Goal: Information Seeking & Learning: Learn about a topic

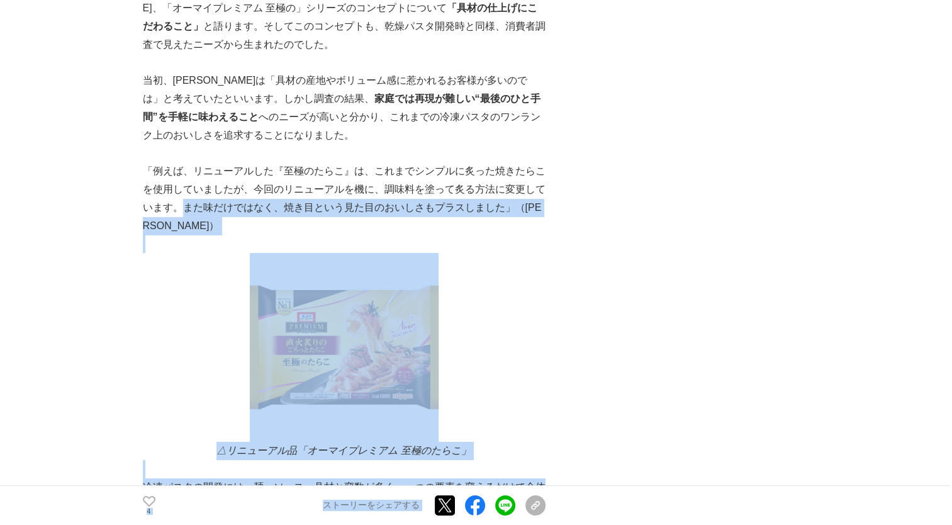
scroll to position [0, 4]
drag, startPoint x: 186, startPoint y: 218, endPoint x: 562, endPoint y: 220, distance: 375.8
click at [532, 215] on p "「例えば、リニューアルした『至極のたらこ』は、これまでシンプルに炙った焼きたらこを使用していましたが、今回のリニューアルを機に、調味料を塗って炙る方法に変更し…" at bounding box center [344, 198] width 403 height 72
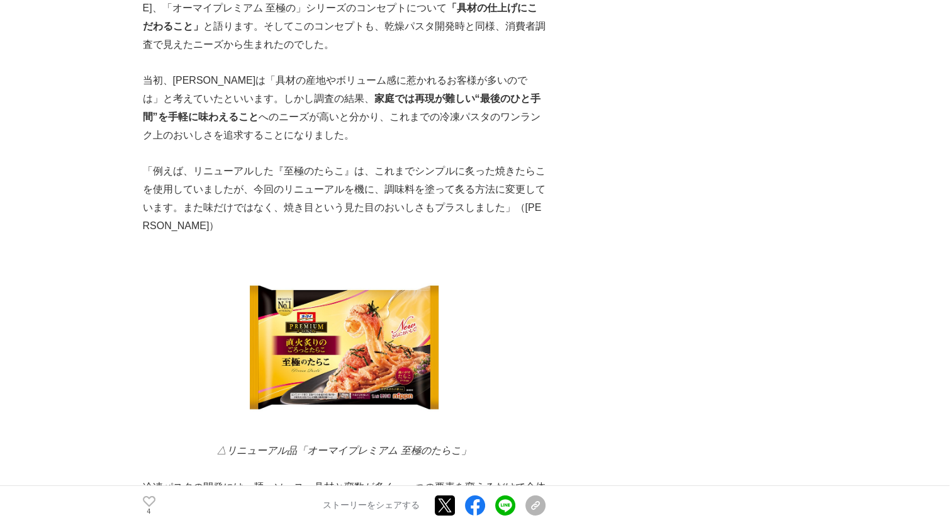
click at [365, 181] on p "「例えば、リニューアルした『至極のたらこ』は、これまでシンプルに炙った焼きたらこを使用していましたが、今回のリニューアルを機に、調味料を塗って炙る方法に変更し…" at bounding box center [344, 198] width 403 height 72
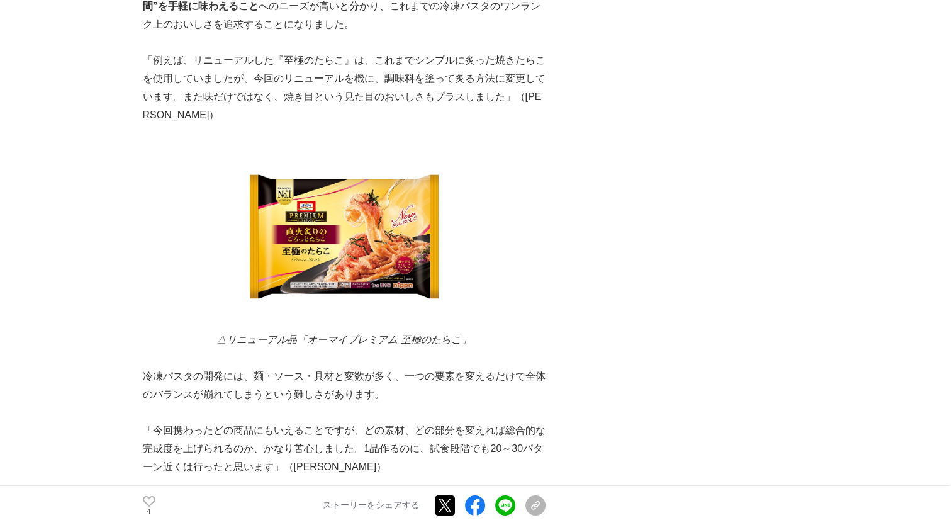
scroll to position [4092, 0]
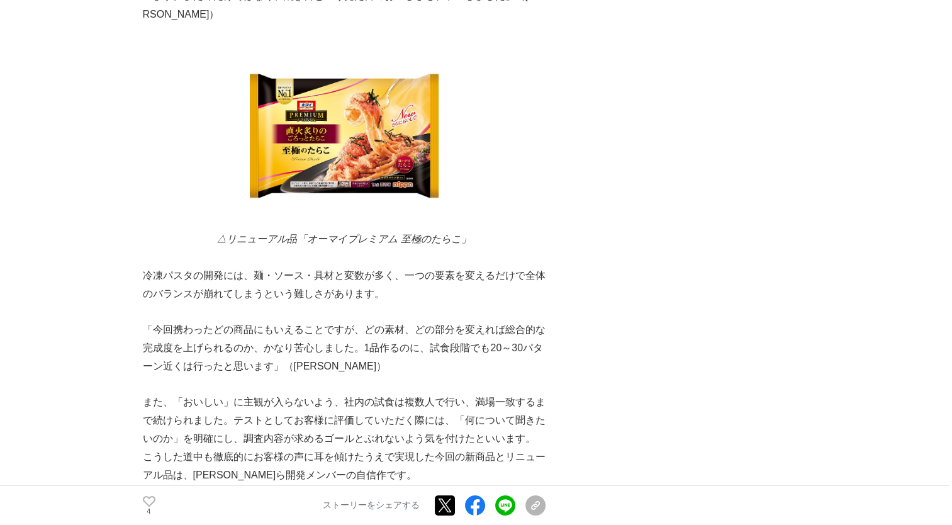
scroll to position [4155, 0]
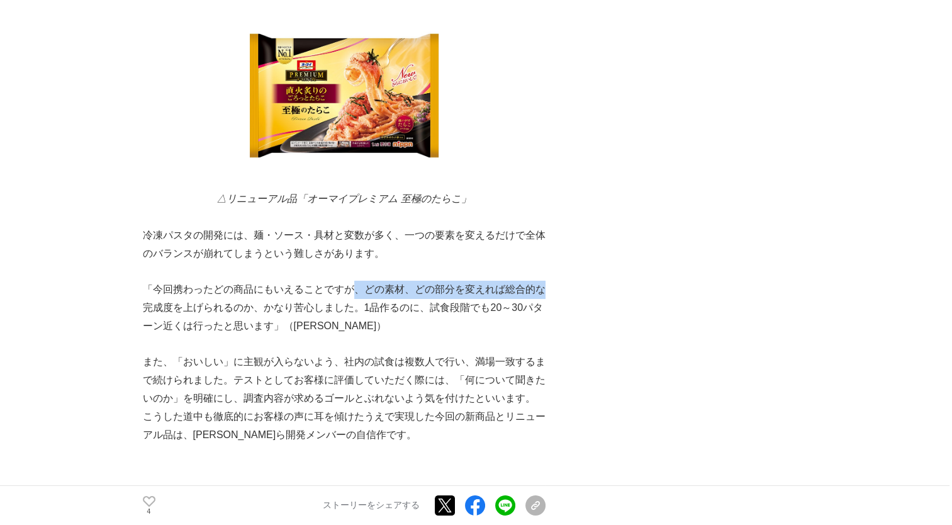
drag, startPoint x: 352, startPoint y: 276, endPoint x: 541, endPoint y: 283, distance: 189.6
drag, startPoint x: 541, startPoint y: 283, endPoint x: 365, endPoint y: 296, distance: 176.7
click at [366, 296] on p "「今回携わったどの商品にもいえることですが、どの素材、どの部分を変えれば総合的な完成度を上げられるのか、かなり苦心しました。1品作るのに、試食段階でも20～3…" at bounding box center [344, 308] width 403 height 54
click at [361, 296] on p "「今回携わったどの商品にもいえることですが、どの素材、どの部分を変えれば総合的な完成度を上げられるのか、かなり苦心しました。1品作るのに、試食段階でも20～3…" at bounding box center [344, 308] width 403 height 54
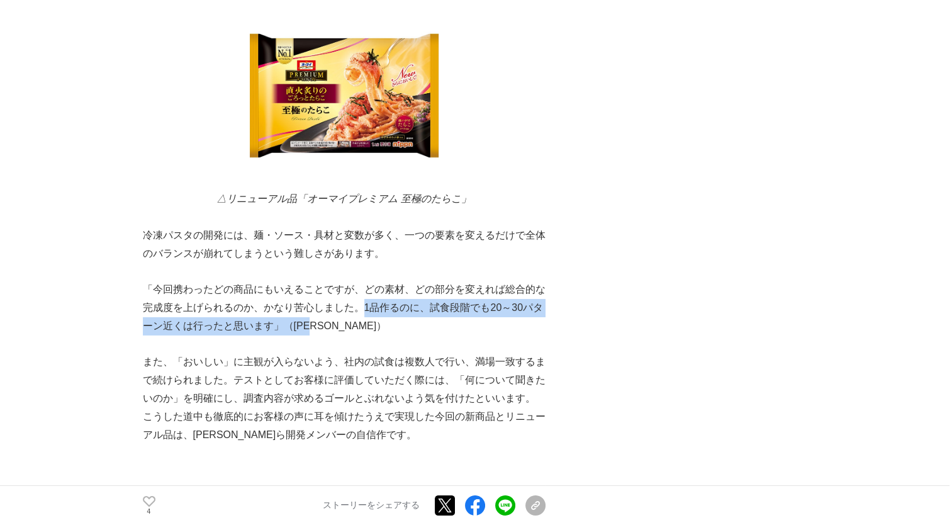
drag, startPoint x: 360, startPoint y: 296, endPoint x: 532, endPoint y: 307, distance: 172.2
click at [532, 307] on p "「今回携わったどの商品にもいえることですが、どの素材、どの部分を変えれば総合的な完成度を上げられるのか、かなり苦心しました。1品作るのに、試食段階でも20～3…" at bounding box center [344, 308] width 403 height 54
click at [363, 302] on p "「今回携わったどの商品にもいえることですが、どの素材、どの部分を変えれば総合的な完成度を上げられるのか、かなり苦心しました。1品作るのに、試食段階でも20～3…" at bounding box center [344, 308] width 403 height 54
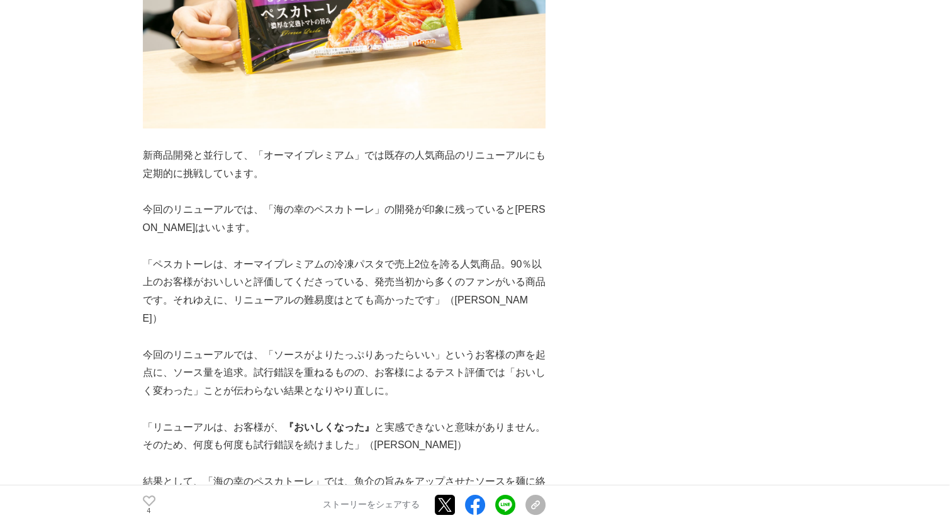
scroll to position [4847, 0]
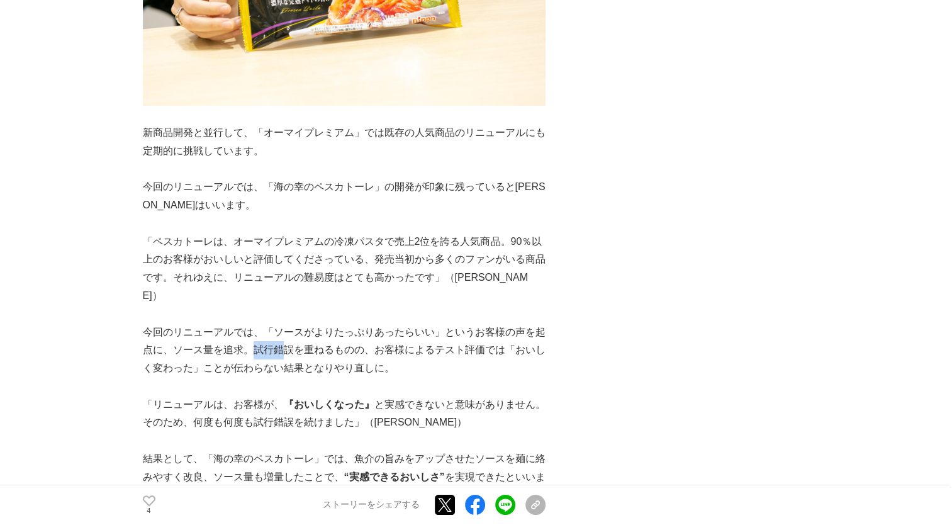
drag, startPoint x: 252, startPoint y: 327, endPoint x: 274, endPoint y: 327, distance: 22.0
click at [274, 327] on p "今回のリニューアルでは、「ソースがよりたっぷりあったらいい」というお客様の声を起点に、ソース量を追求。試行錯誤を重ねるものの、お客様によるテスト評価では「おい…" at bounding box center [344, 351] width 403 height 54
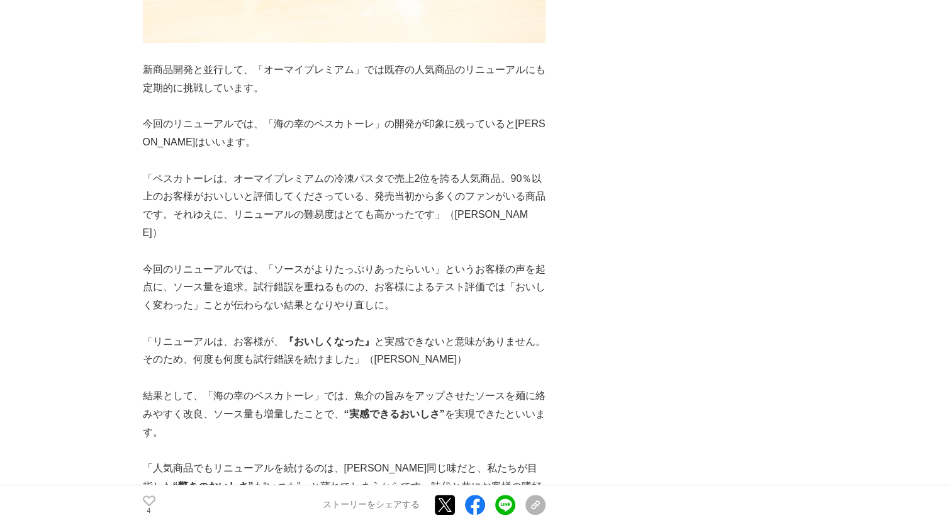
click at [310, 336] on strong "『おいしくなった』" at bounding box center [329, 341] width 91 height 11
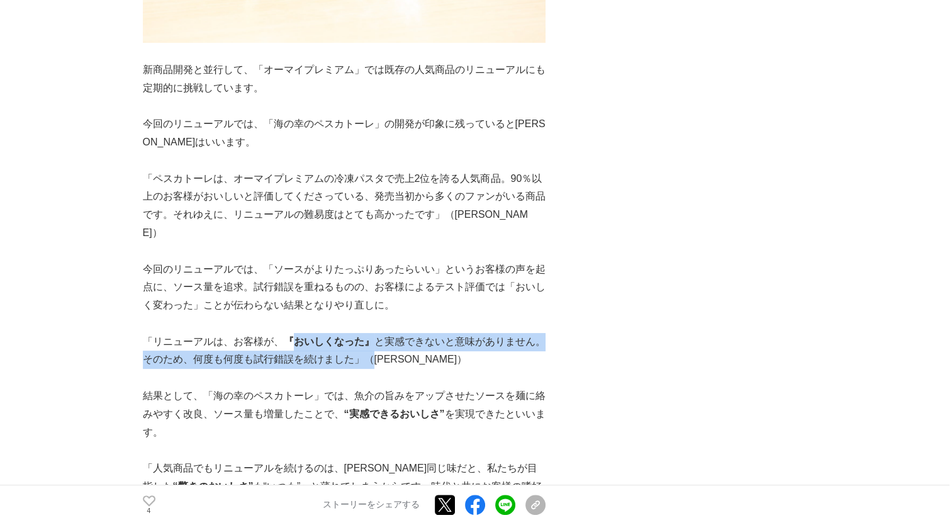
drag, startPoint x: 286, startPoint y: 316, endPoint x: 370, endPoint y: 322, distance: 84.6
click at [370, 333] on p "「リニューアルは、お客様が、 『おいしくなった』 と実感できないと意味がありません。そのため、何度も何度も試行錯誤を続けました」（[PERSON_NAME]）" at bounding box center [344, 351] width 403 height 37
drag, startPoint x: 370, startPoint y: 322, endPoint x: 364, endPoint y: 323, distance: 6.3
click at [364, 333] on p "「リニューアルは、お客様が、 『おいしくなった』 と実感できないと意味がありません。そのため、何度も何度も試行錯誤を続けました」（[PERSON_NAME]）" at bounding box center [344, 351] width 403 height 37
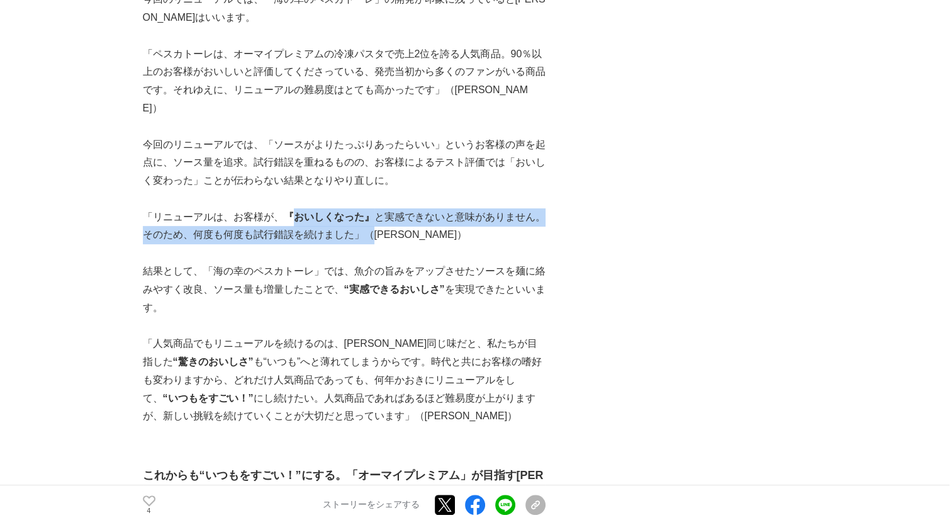
scroll to position [5036, 0]
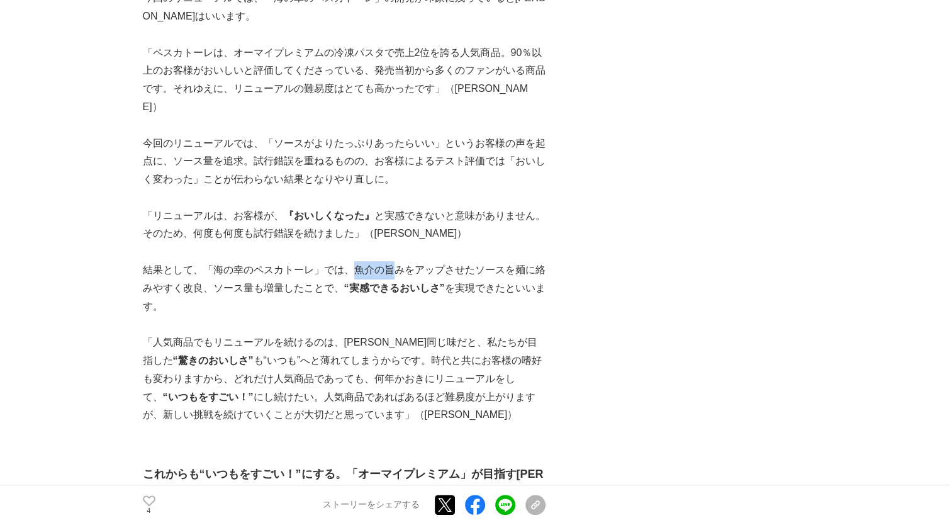
click at [380, 261] on p "結果として、「海の幸のペスカトーレ」では、魚介の旨みをアップさせたソースを麺に絡みやすく改良、ソース量も増量したことで、 “実感できるおいしさ” を実現できた…" at bounding box center [344, 288] width 403 height 54
click at [378, 261] on p "結果として、「海の幸のペスカトーレ」では、魚介の旨みをアップさせたソースを麺に絡みやすく改良、ソース量も増量したことで、 “実感できるおいしさ” を実現できた…" at bounding box center [344, 288] width 403 height 54
drag, startPoint x: 205, startPoint y: 257, endPoint x: 345, endPoint y: 258, distance: 140.4
click at [345, 261] on p "結果として、「海の幸のペスカトーレ」では、魚介の旨みをアップさせたソースを麺に絡みやすく改良、ソース量も増量したことで、 “実感できるおいしさ” を実現できた…" at bounding box center [344, 288] width 403 height 54
click at [344, 283] on strong "“実感できるおいしさ”" at bounding box center [394, 288] width 101 height 11
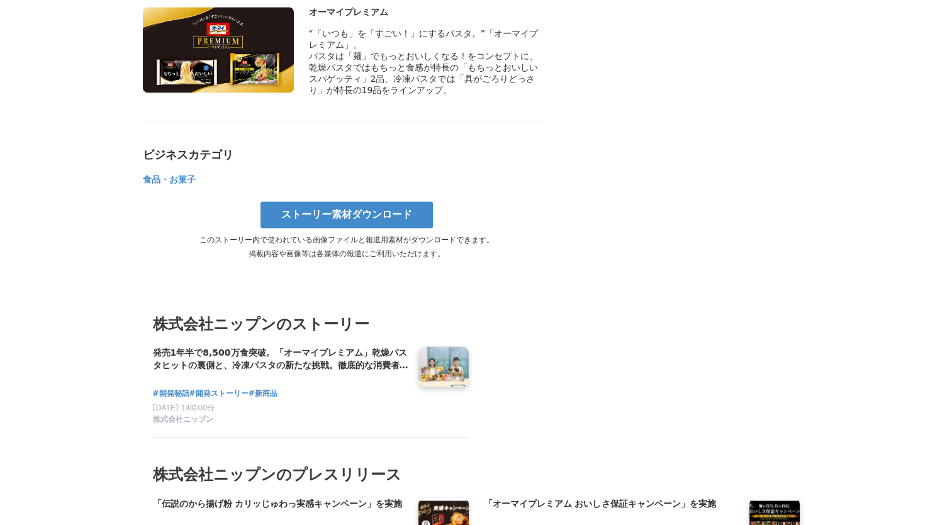
scroll to position [6862, 0]
